Goal: Task Accomplishment & Management: Use online tool/utility

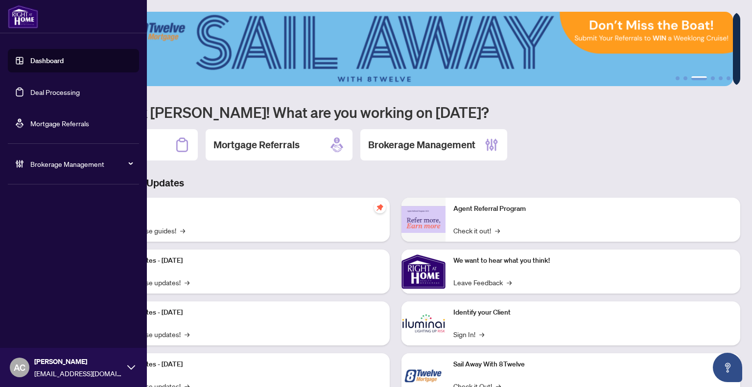
scroll to position [35, 0]
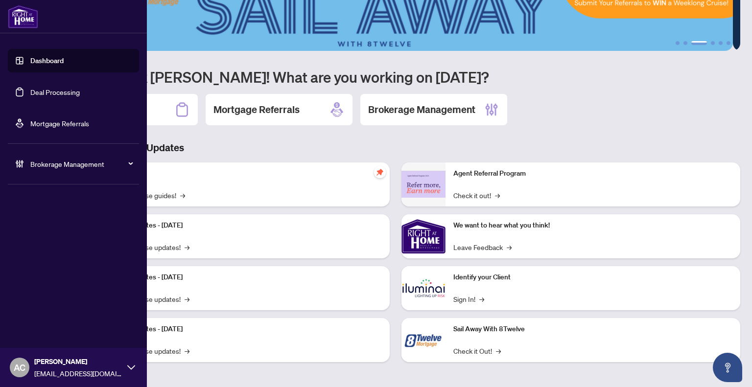
click at [30, 62] on link "Dashboard" at bounding box center [46, 60] width 33 height 9
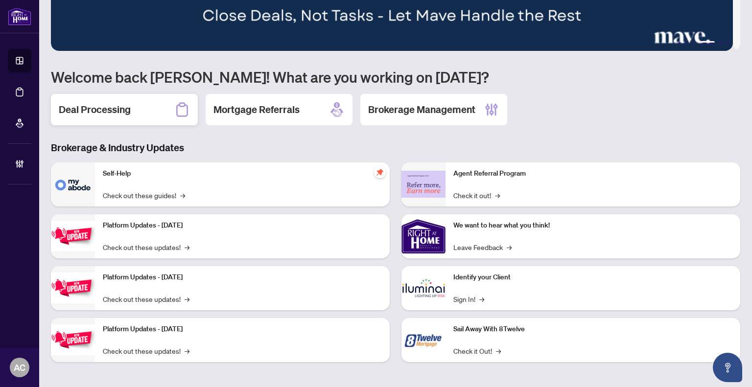
click at [86, 103] on h2 "Deal Processing" at bounding box center [95, 110] width 72 height 14
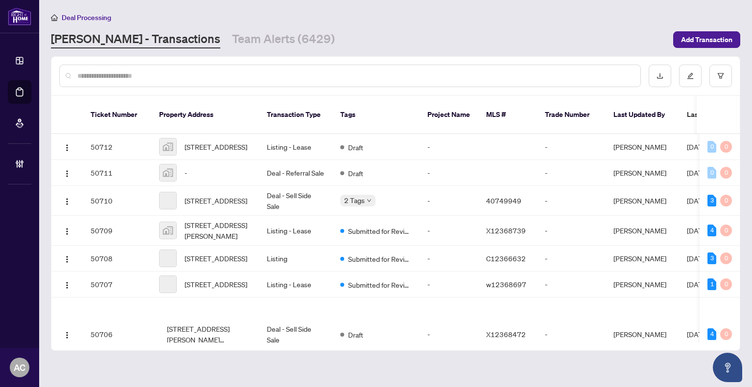
click at [149, 80] on input "text" at bounding box center [354, 76] width 555 height 11
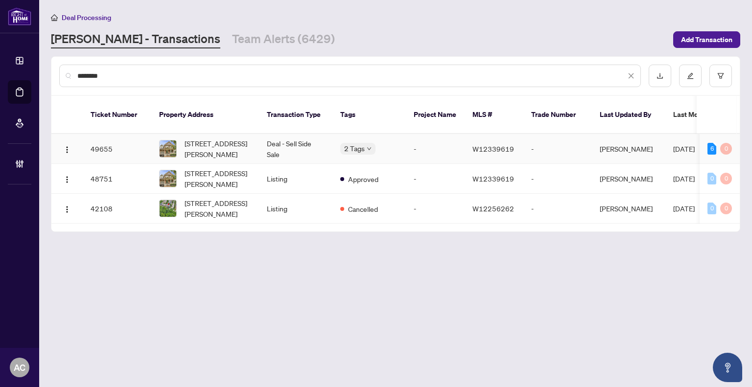
type input "********"
click at [268, 139] on td "Deal - Sell Side Sale" at bounding box center [295, 149] width 73 height 30
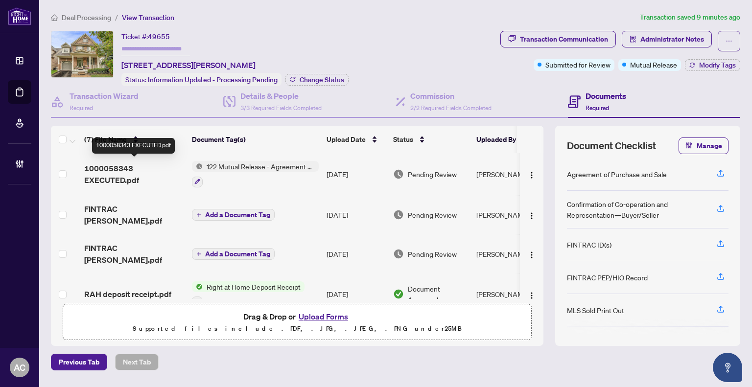
click at [106, 175] on span "1000058343 EXECUTED.pdf" at bounding box center [134, 175] width 100 height 24
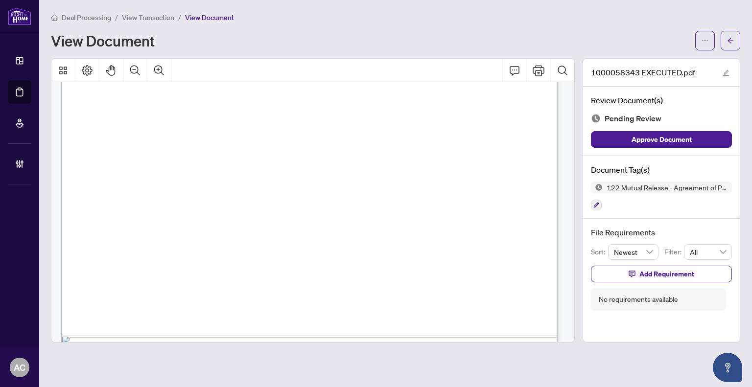
scroll to position [441, 0]
click at [143, 16] on span "View Transaction" at bounding box center [148, 17] width 52 height 9
